Goal: Task Accomplishment & Management: Use online tool/utility

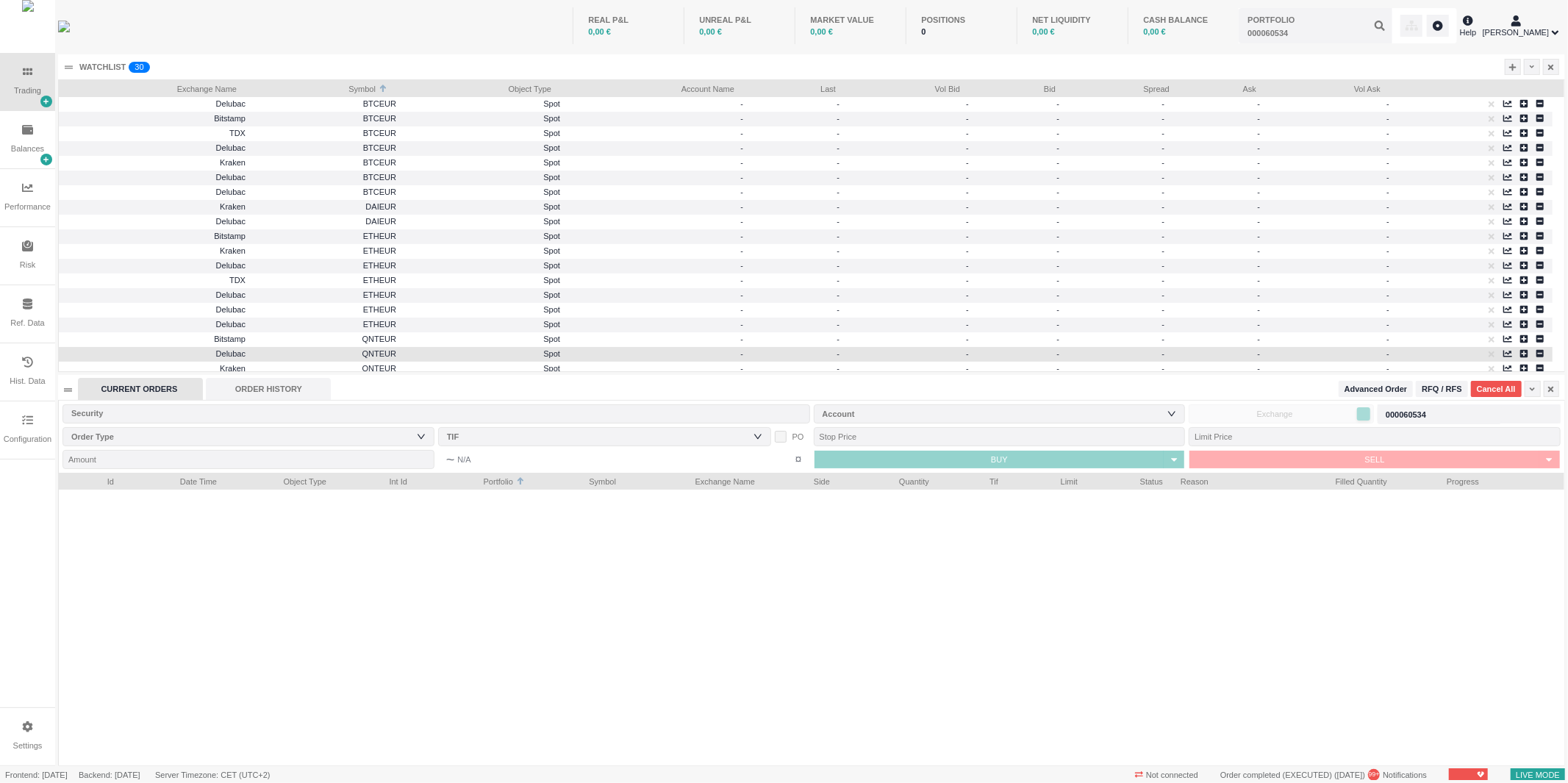
scroll to position [292, 1505]
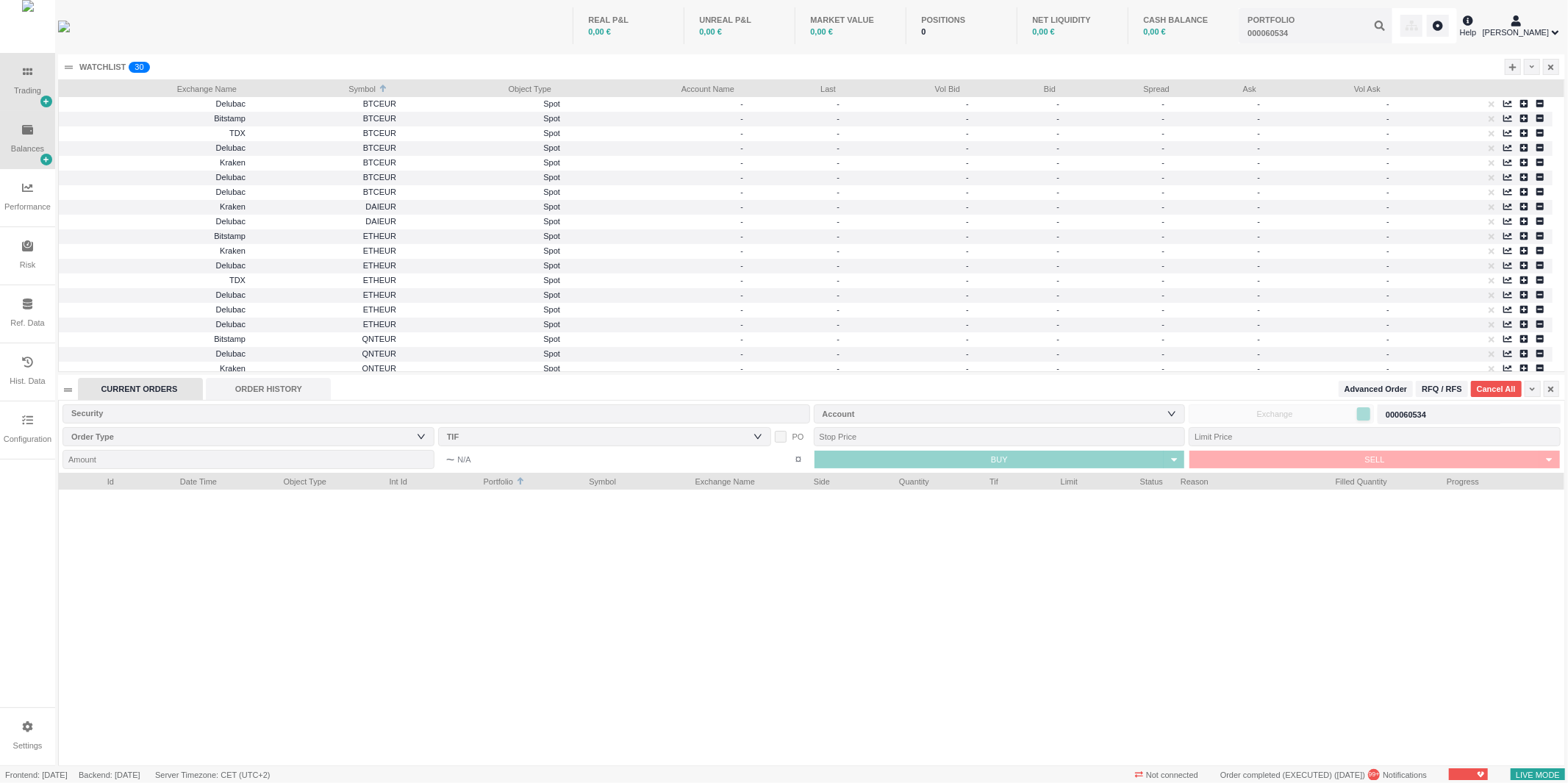
click at [14, 153] on div "Balances" at bounding box center [27, 149] width 33 height 13
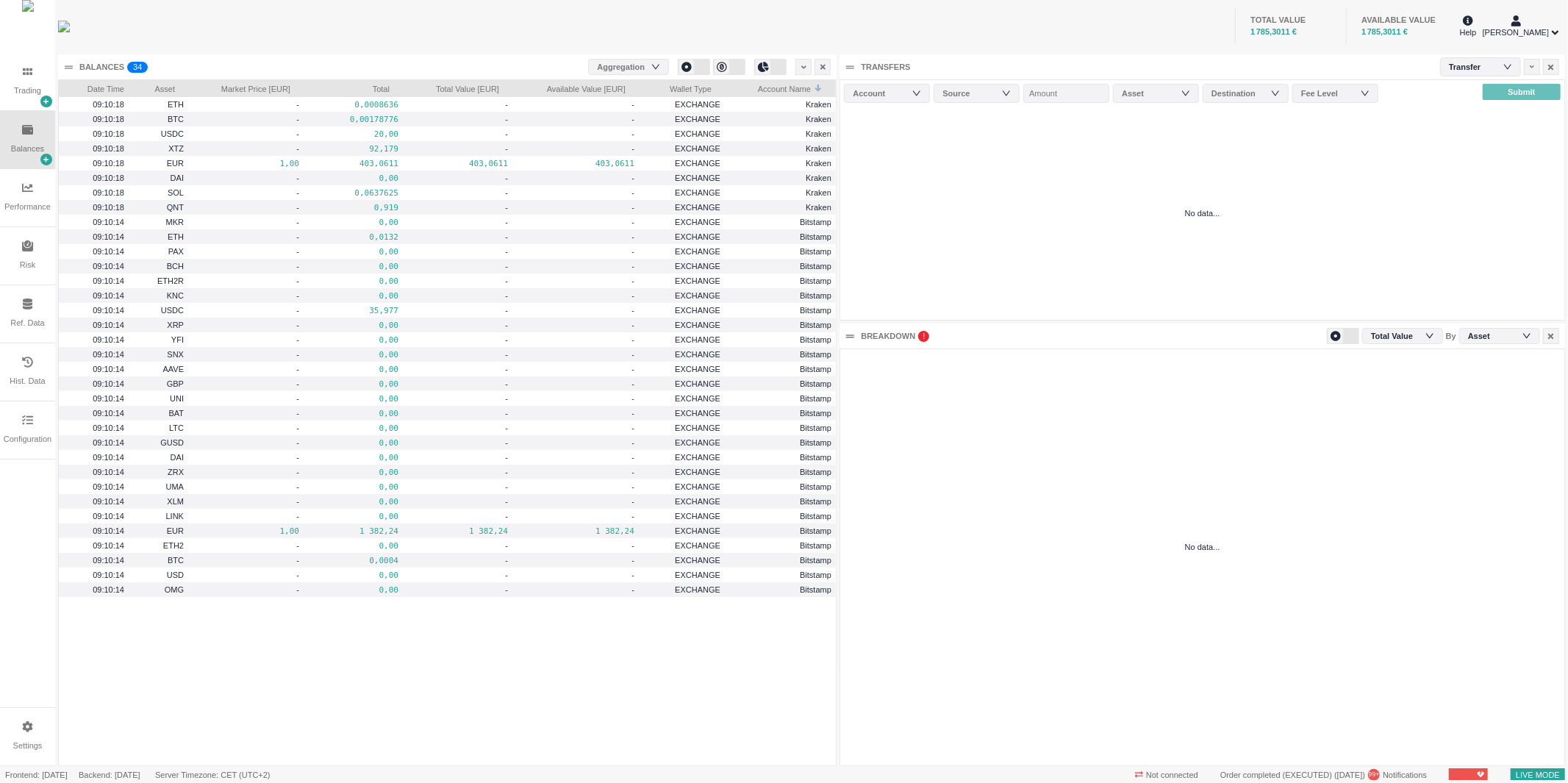
scroll to position [416, 723]
click at [387, 195] on pre "0,0637625" at bounding box center [353, 192] width 90 height 17
click at [387, 195] on pre "0,0637625" at bounding box center [353, 192] width 89 height 17
copy div "0,0637625"
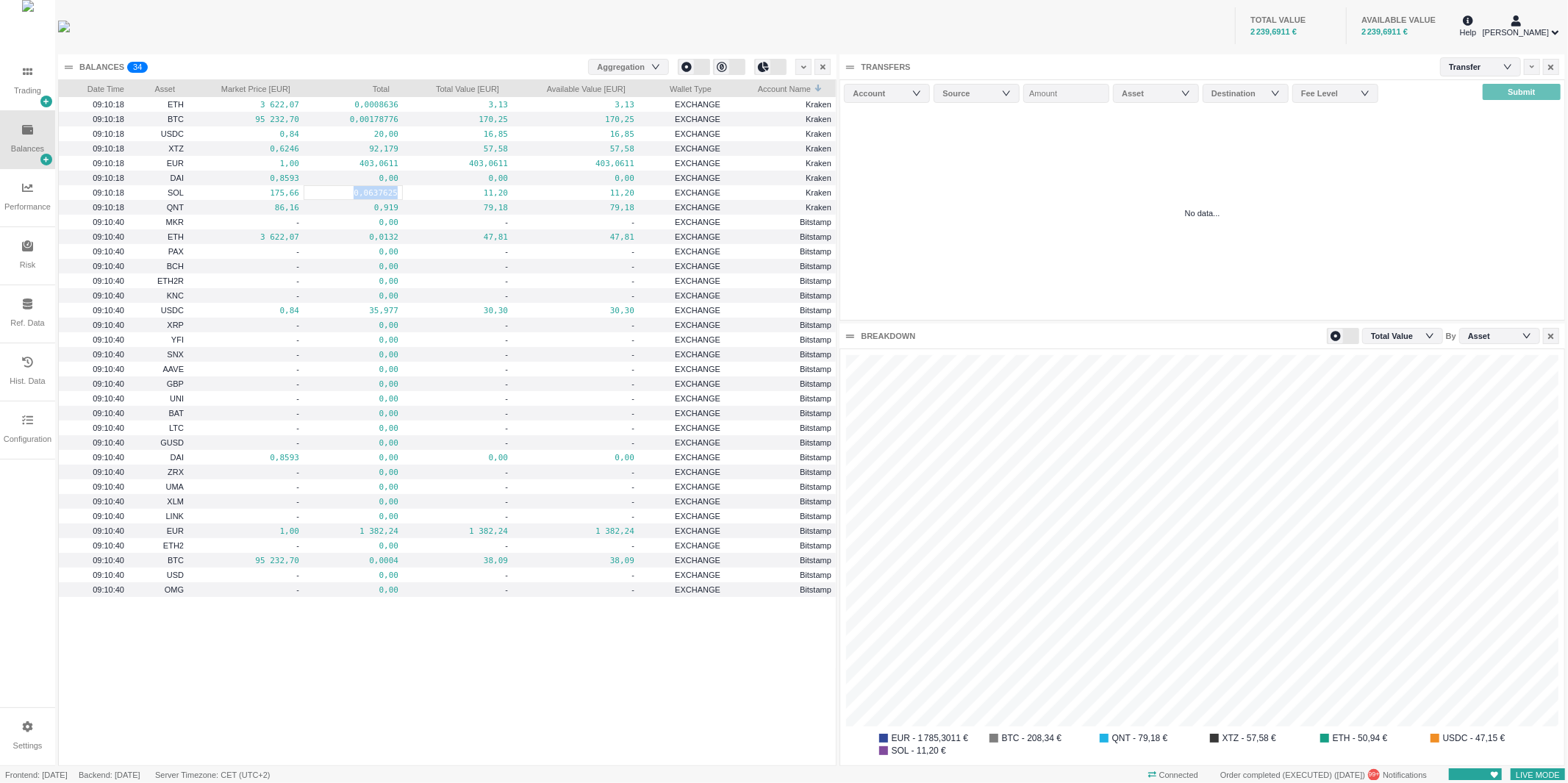
scroll to position [39, 711]
